Goal: Book appointment/travel/reservation

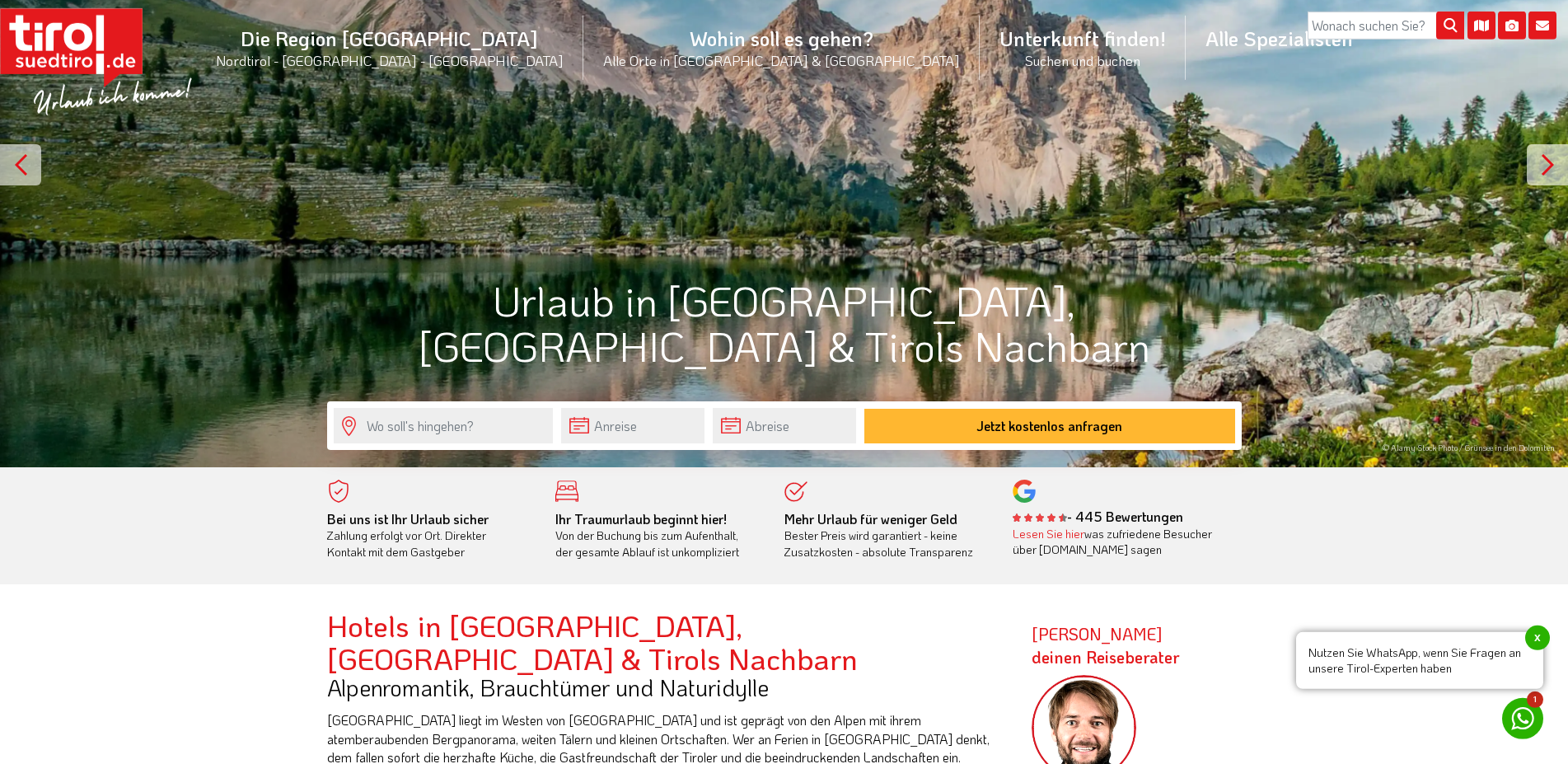
scroll to position [189, 0]
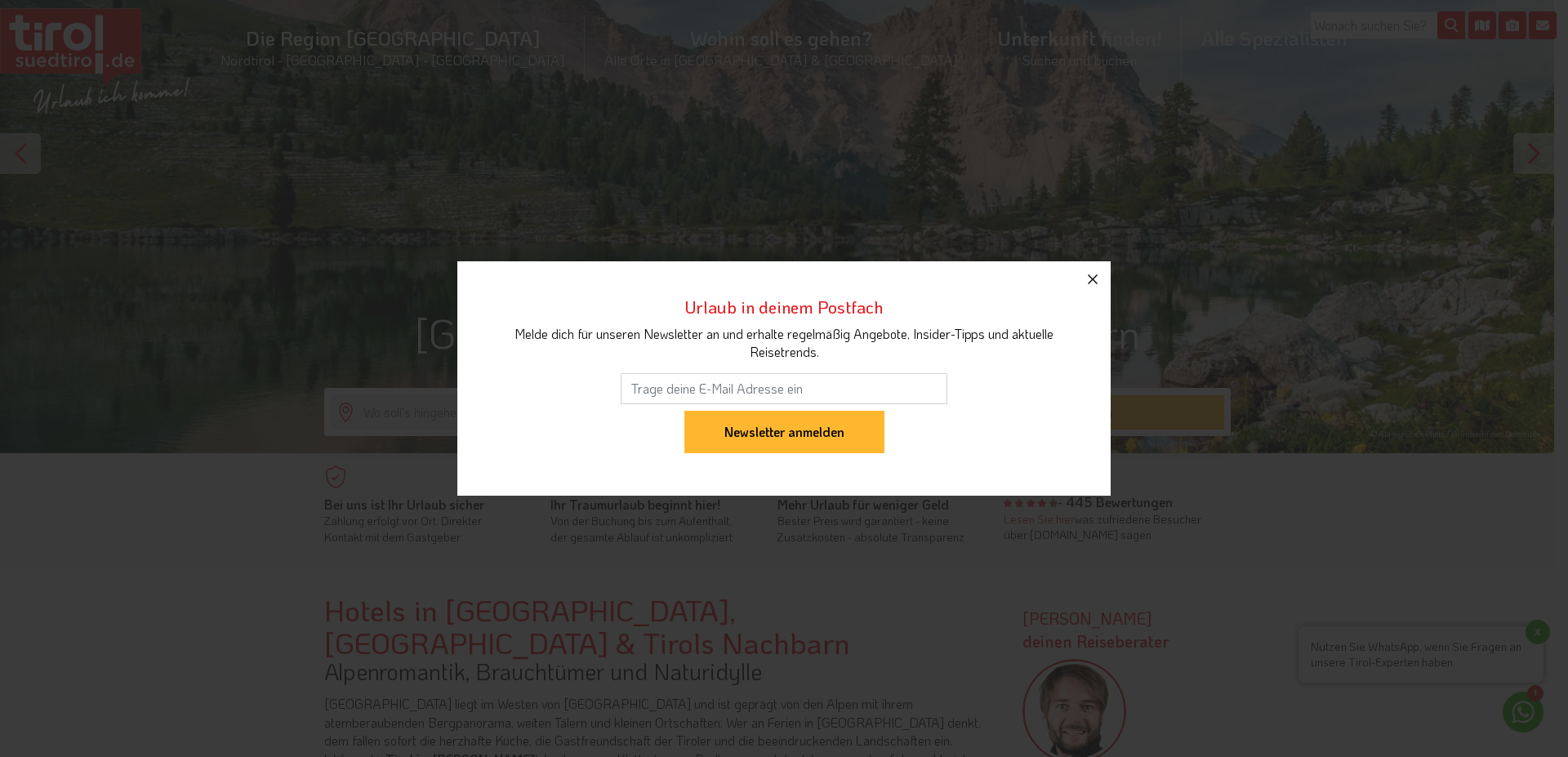
click at [1100, 277] on icon "button" at bounding box center [1092, 279] width 20 height 20
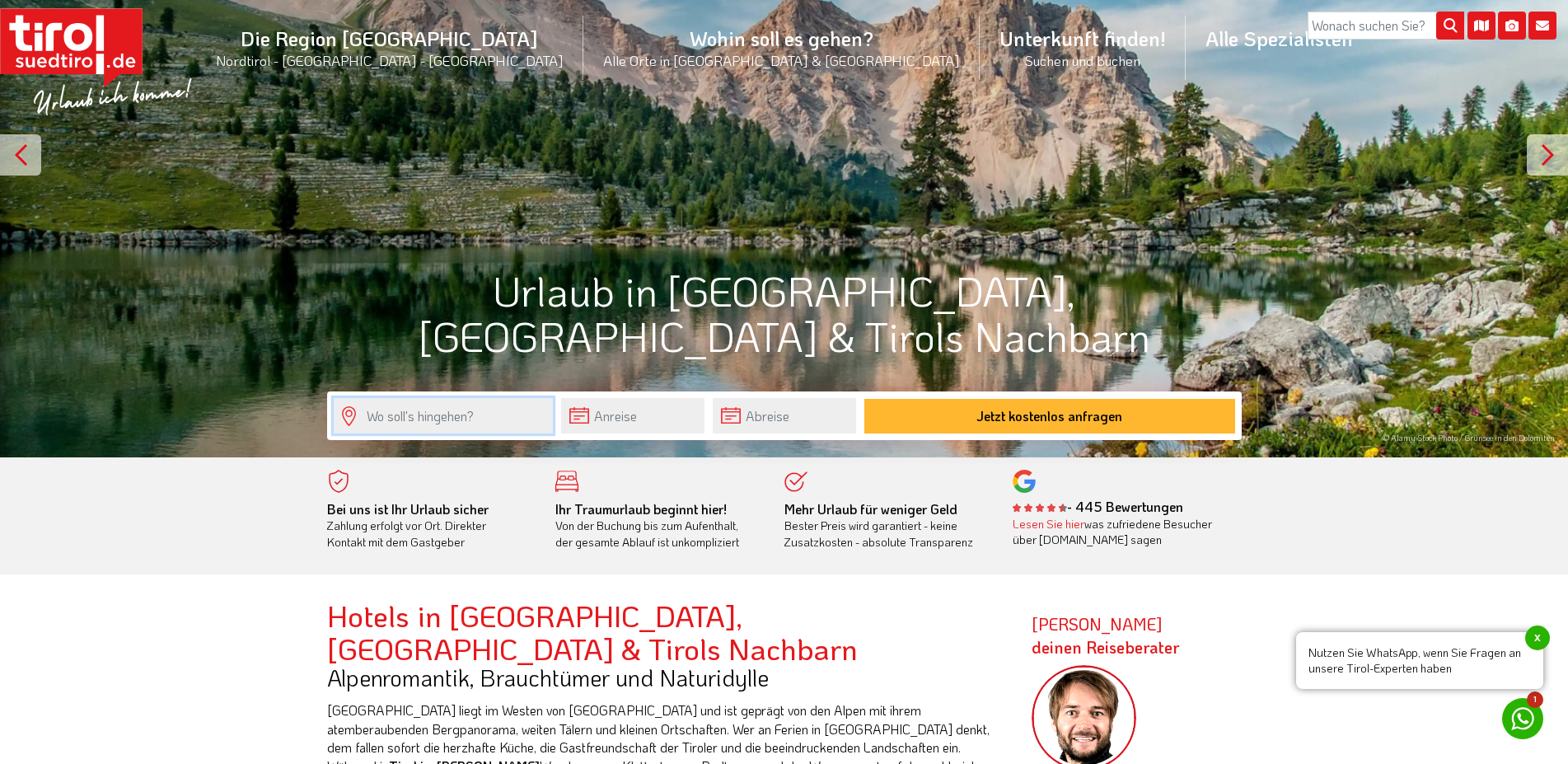
click at [424, 416] on input "text" at bounding box center [443, 415] width 219 height 35
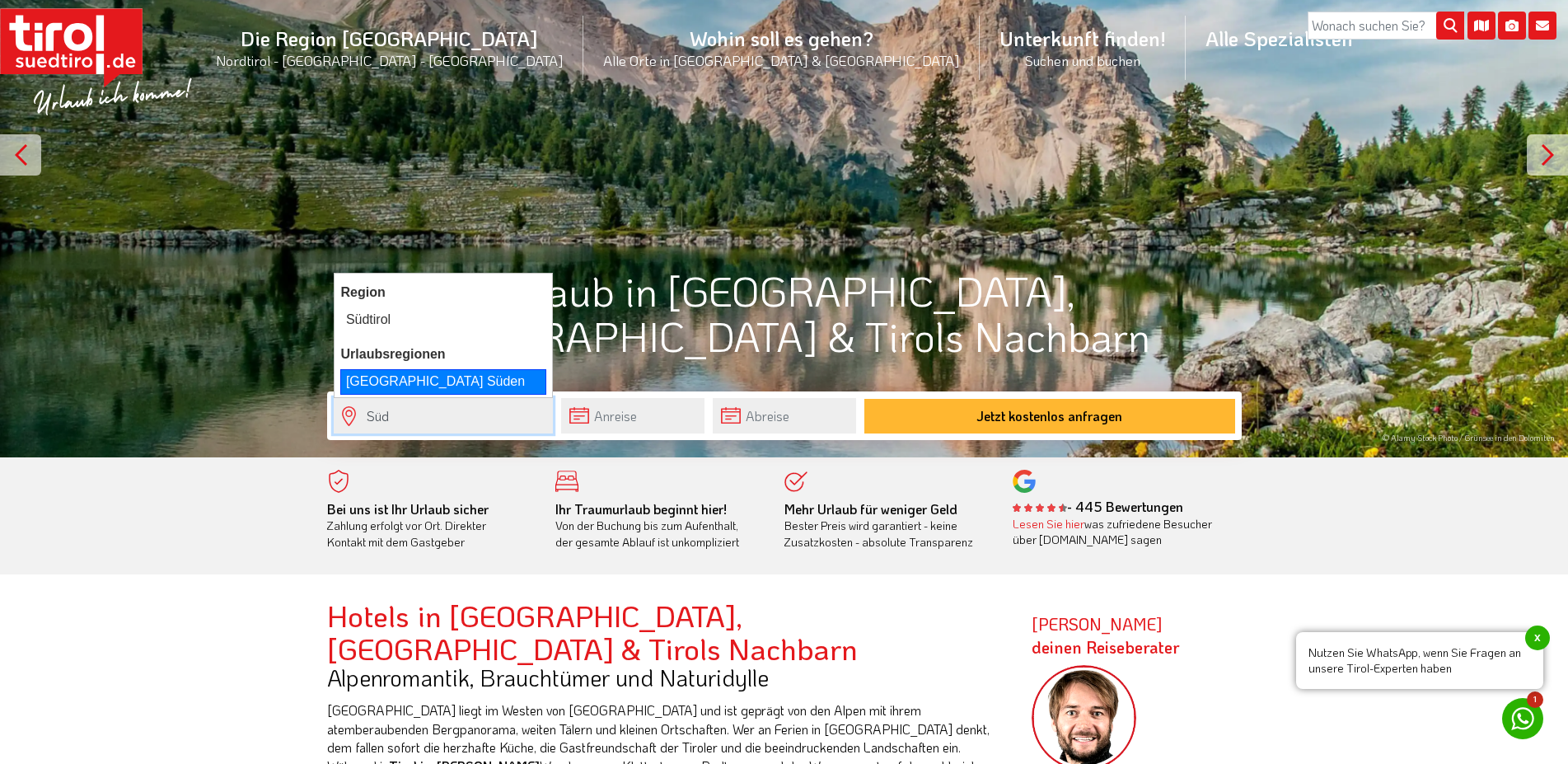
click at [410, 378] on div "[GEOGRAPHIC_DATA] Süden" at bounding box center [444, 382] width 206 height 25
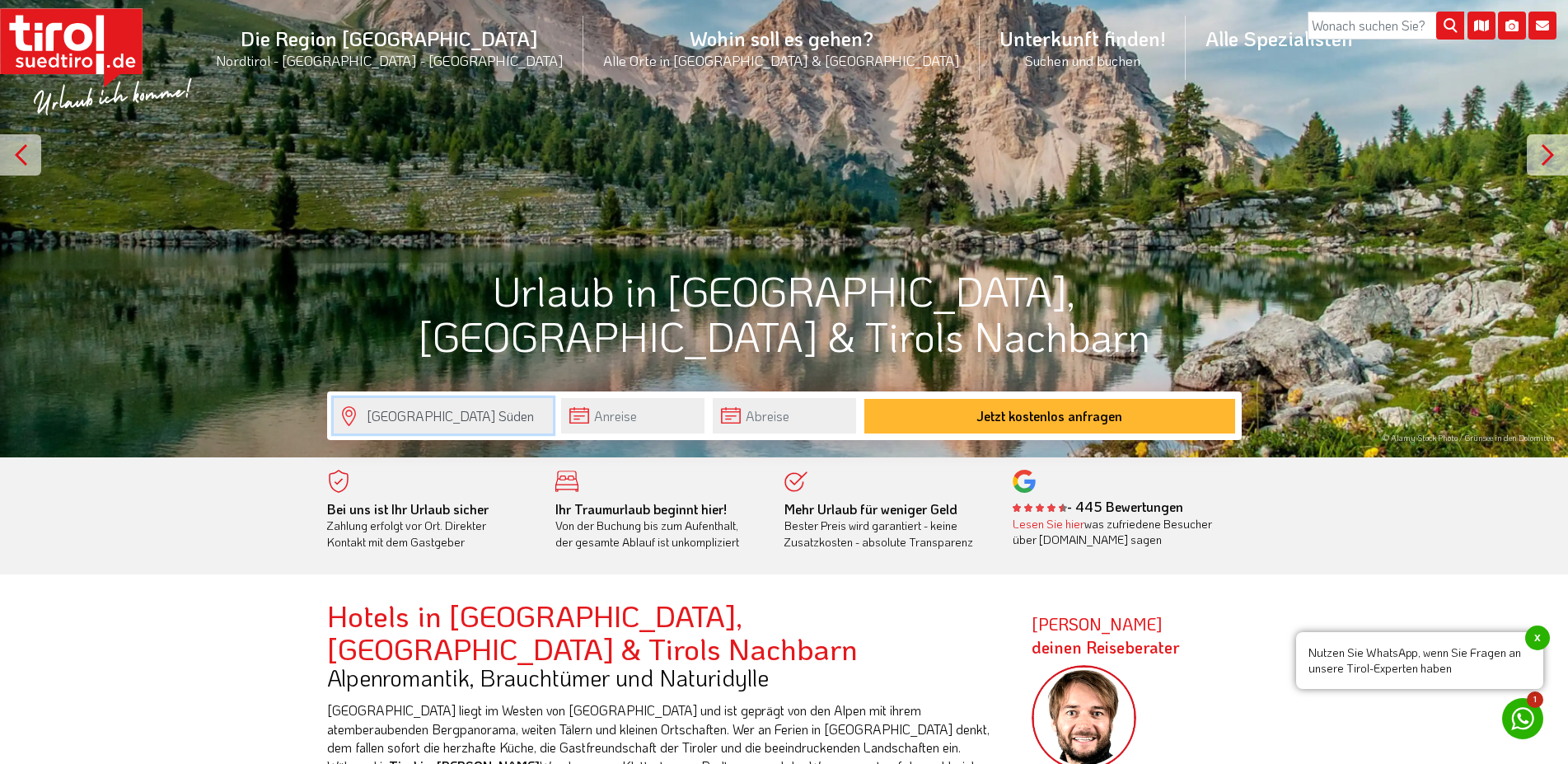
type input "[GEOGRAPHIC_DATA] Süden"
click at [639, 421] on input "text" at bounding box center [633, 415] width 144 height 35
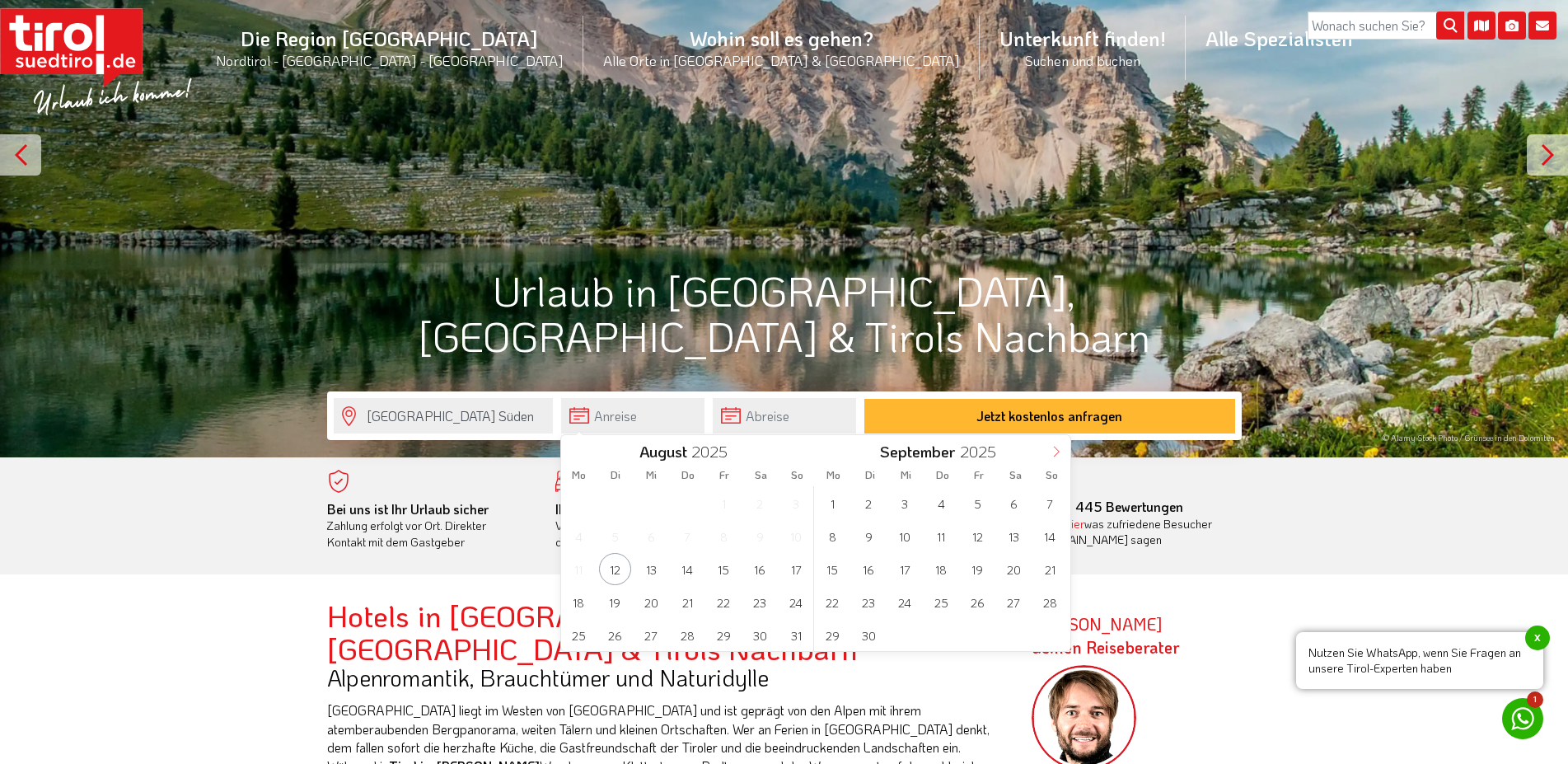
click at [1064, 456] on span at bounding box center [1056, 449] width 28 height 28
type input "2026"
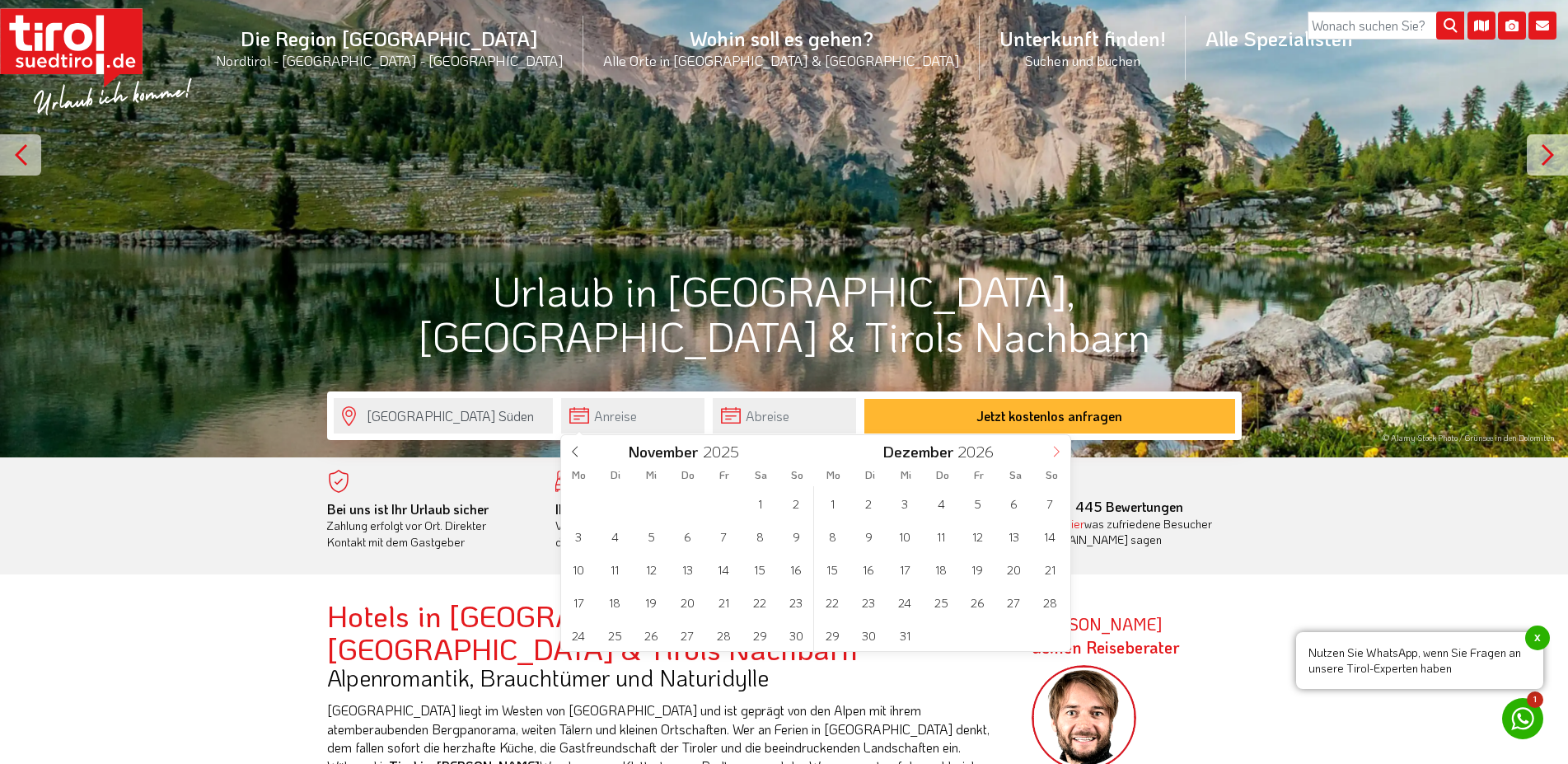
click at [1064, 456] on span at bounding box center [1056, 449] width 28 height 28
type input "2026"
click at [1064, 456] on span at bounding box center [1056, 449] width 28 height 28
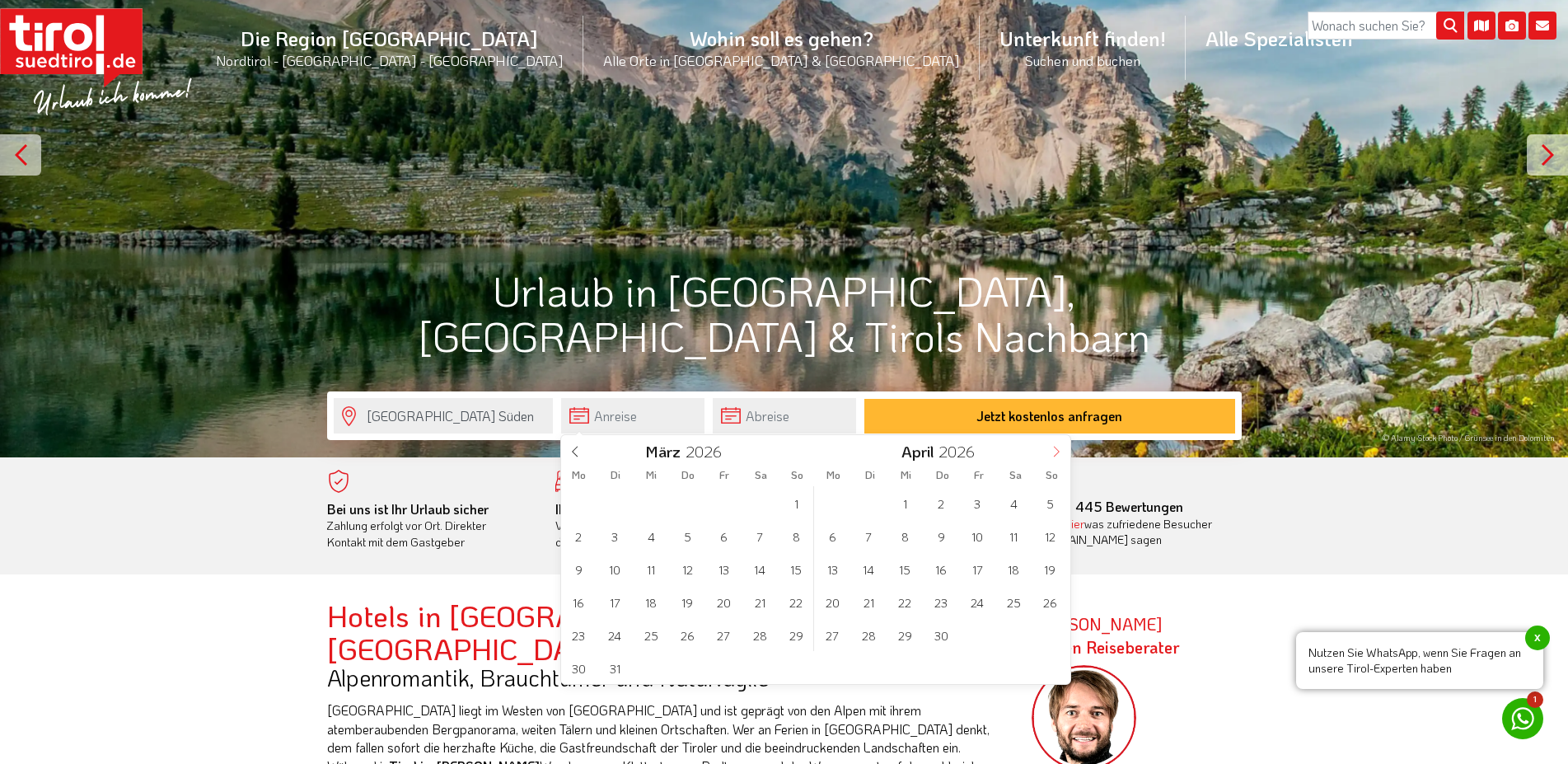
click at [1064, 456] on span at bounding box center [1056, 449] width 28 height 28
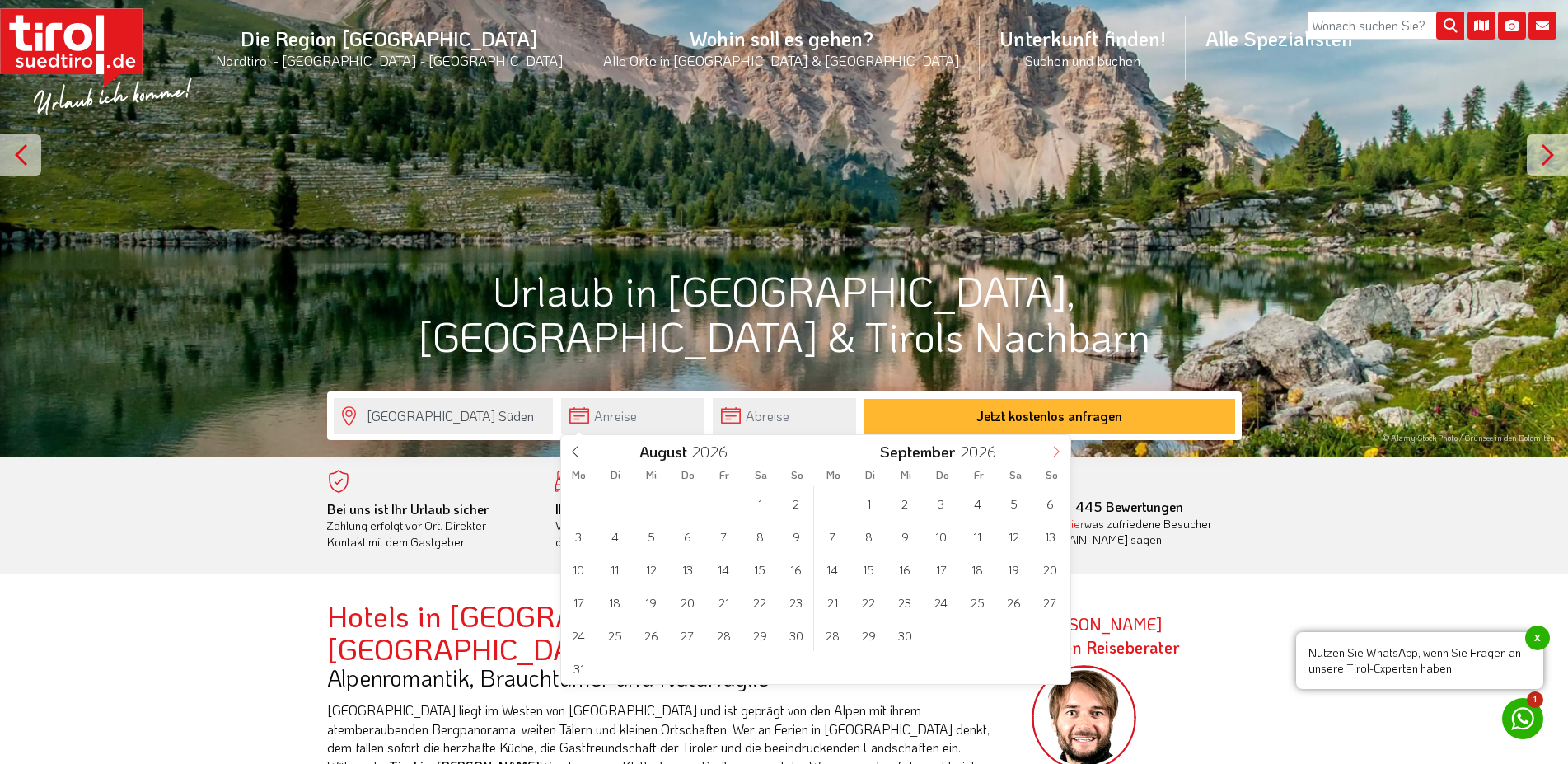
click at [1064, 456] on span at bounding box center [1056, 449] width 28 height 28
click at [840, 642] on span "28" at bounding box center [832, 635] width 32 height 32
type input "[DATE]"
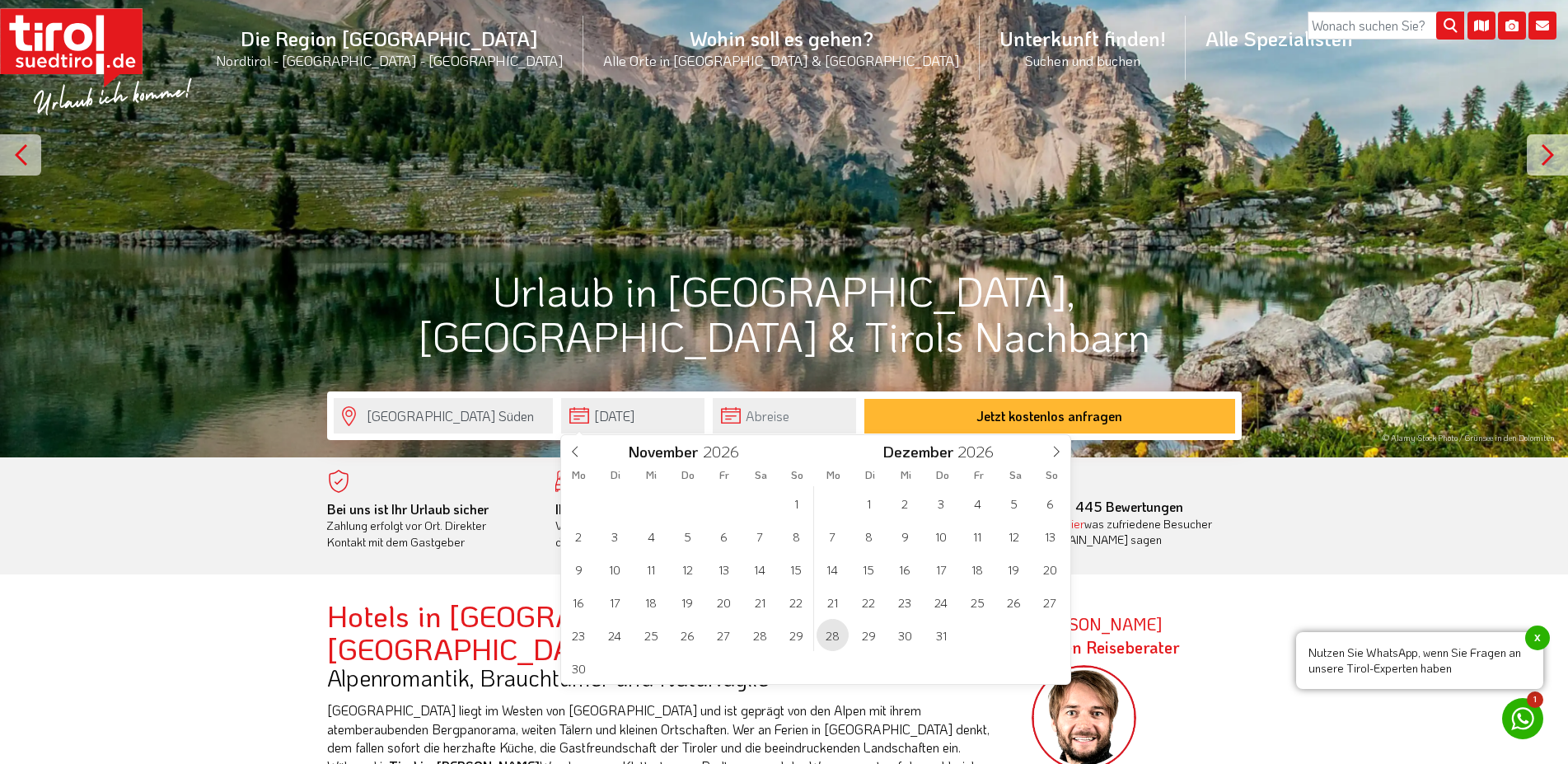
type input "2027"
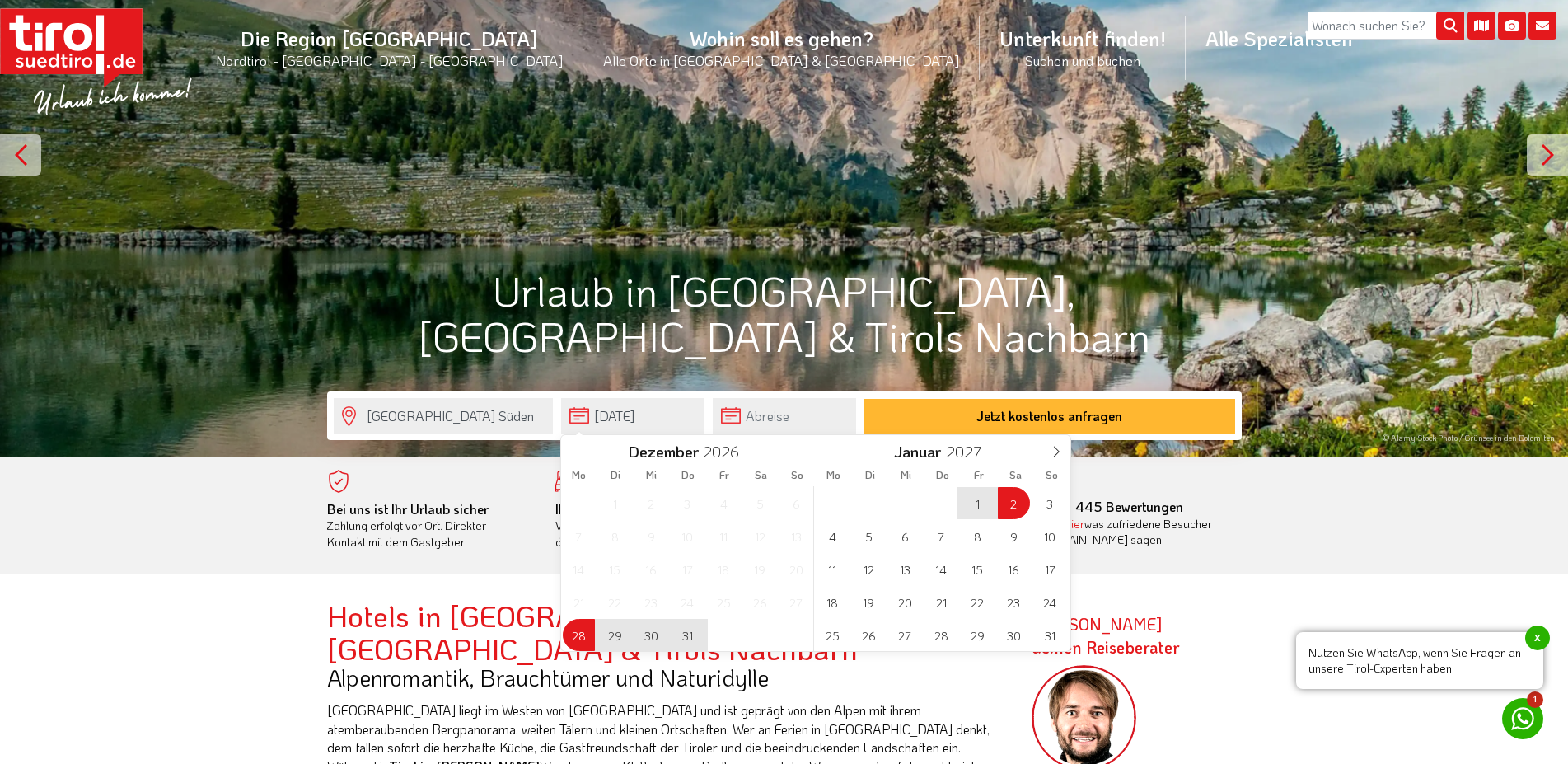
click at [1005, 498] on span "2" at bounding box center [1014, 503] width 32 height 32
type input "[DATE]"
